Goal: Task Accomplishment & Management: Manage account settings

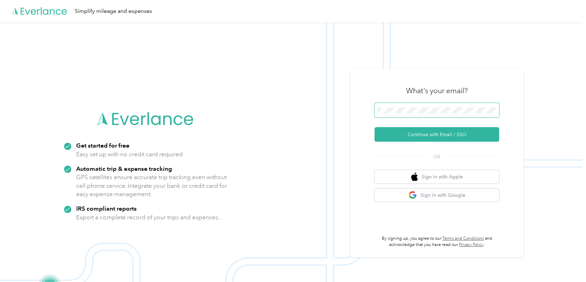
click at [405, 106] on span at bounding box center [436, 110] width 125 height 15
click at [417, 133] on button "Continue with Email / SSO" at bounding box center [436, 134] width 125 height 15
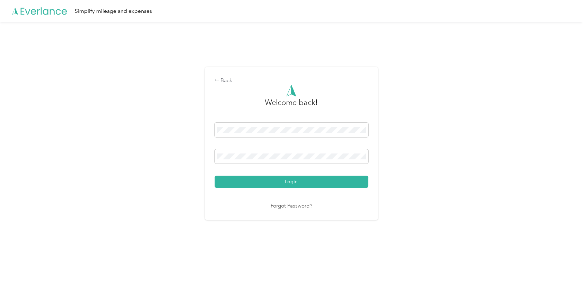
click at [296, 179] on button "Login" at bounding box center [292, 181] width 154 height 12
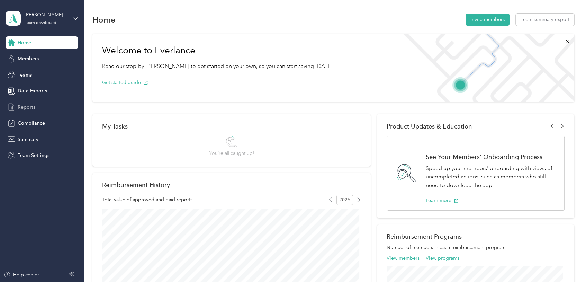
click at [30, 106] on span "Reports" at bounding box center [27, 106] width 18 height 7
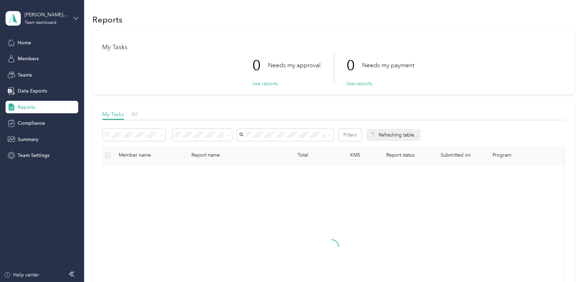
click at [75, 18] on icon at bounding box center [75, 18] width 5 height 5
click at [62, 75] on div "Personal dashboard" at bounding box center [97, 72] width 175 height 12
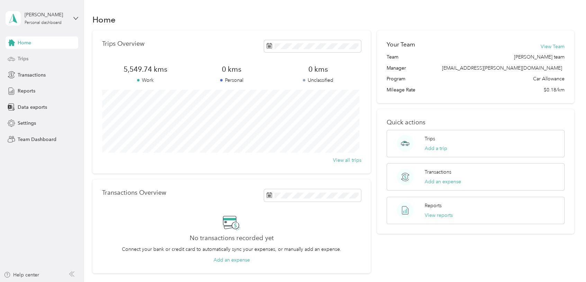
click at [49, 60] on div "Trips" at bounding box center [42, 59] width 73 height 12
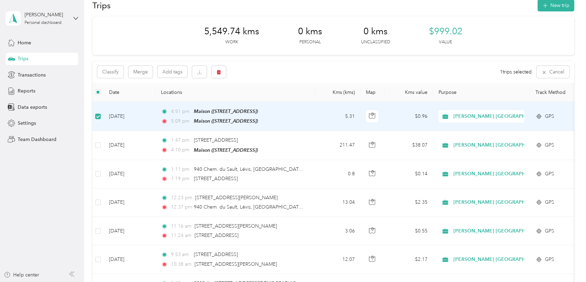
scroll to position [11, 0]
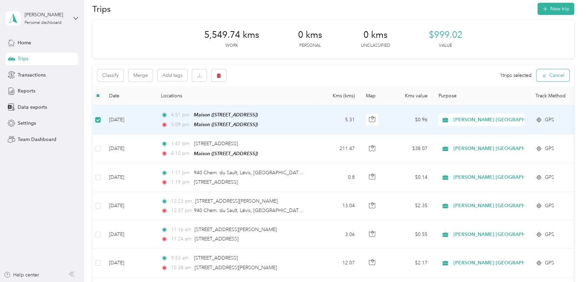
click at [553, 76] on button "Cancel" at bounding box center [552, 75] width 33 height 12
click at [98, 123] on td at bounding box center [97, 120] width 11 height 29
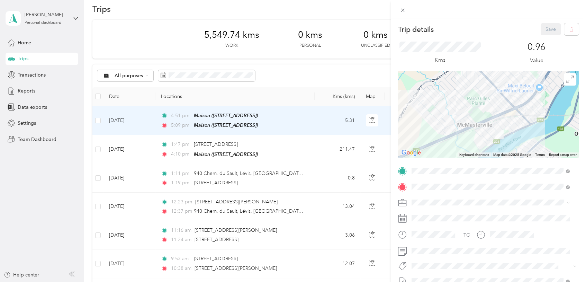
click at [100, 119] on div "Trip details Save This trip cannot be edited because it is either under review,…" at bounding box center [293, 141] width 586 height 282
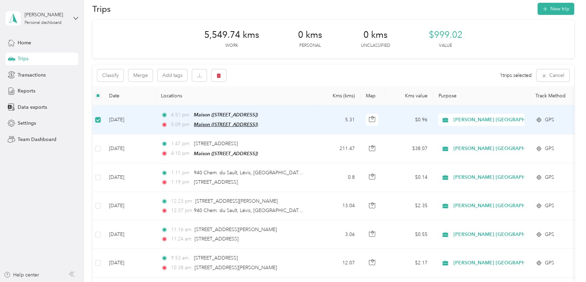
click at [248, 121] on span "Maison ([STREET_ADDRESS])" at bounding box center [226, 124] width 64 height 6
click at [115, 116] on td "[DATE]" at bounding box center [129, 119] width 52 height 29
click at [114, 116] on td "[DATE]" at bounding box center [129, 119] width 52 height 29
click at [206, 118] on div "Maison ([STREET_ADDRESS])" at bounding box center [226, 115] width 64 height 8
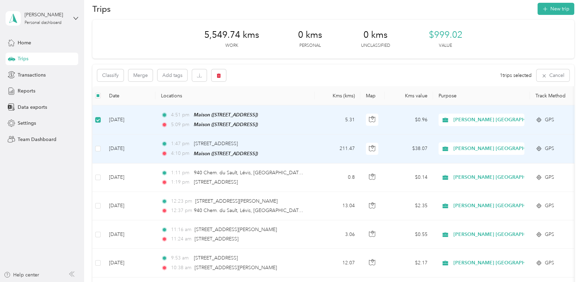
click at [134, 141] on td "[DATE]" at bounding box center [129, 148] width 52 height 29
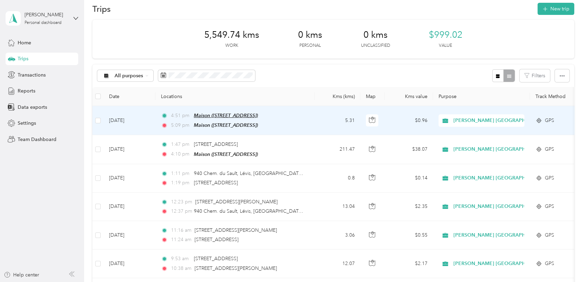
click at [242, 116] on span "Maison ([STREET_ADDRESS])" at bounding box center [226, 115] width 64 height 6
click at [270, 83] on p "Auto detected as a Favorite Place" at bounding box center [233, 83] width 74 height 7
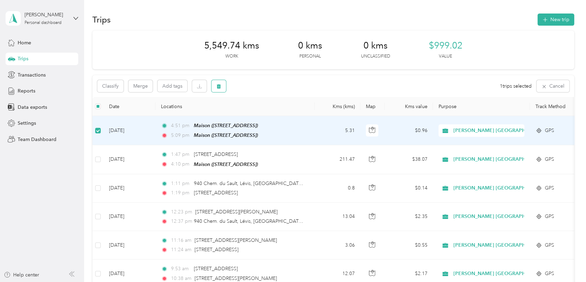
click at [218, 87] on icon "button" at bounding box center [218, 86] width 5 height 5
click at [269, 112] on button "Yes" at bounding box center [270, 114] width 13 height 11
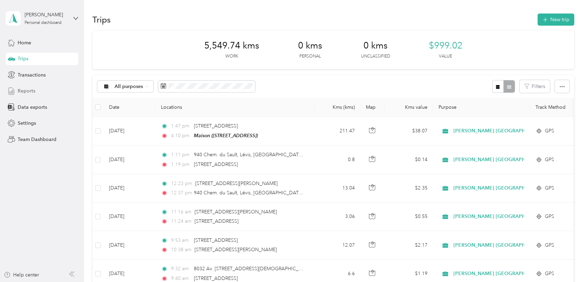
click at [27, 90] on span "Reports" at bounding box center [27, 90] width 18 height 7
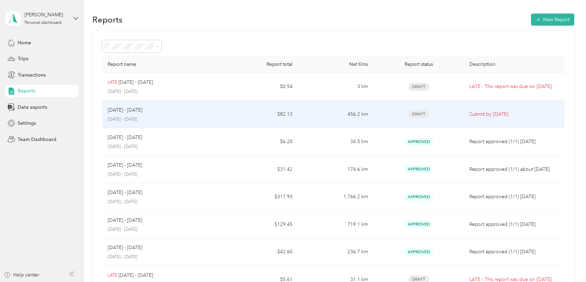
click at [136, 111] on p "[DATE] - [DATE]" at bounding box center [125, 110] width 35 height 8
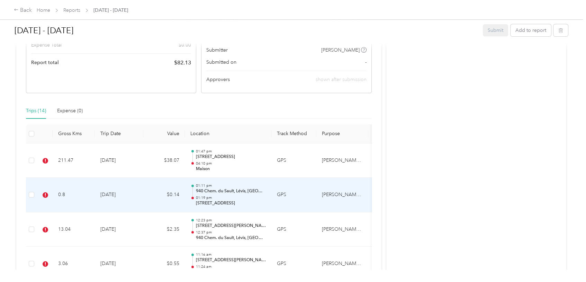
scroll to position [173, 0]
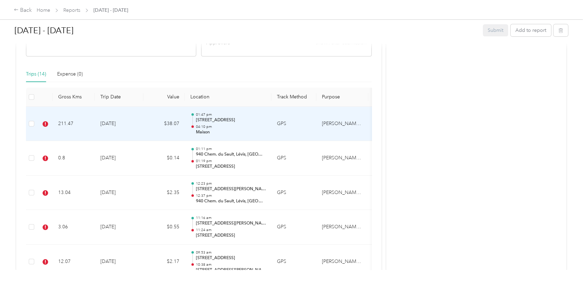
click at [75, 120] on td "211.47" at bounding box center [74, 124] width 42 height 35
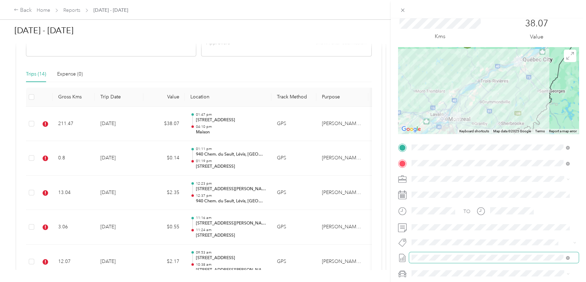
scroll to position [32, 0]
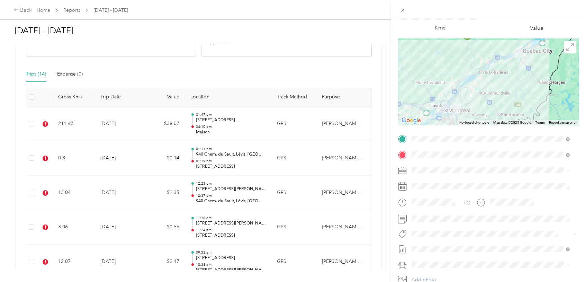
click at [455, 137] on span "[PERSON_NAME] Dedicated Retail" at bounding box center [452, 138] width 67 height 6
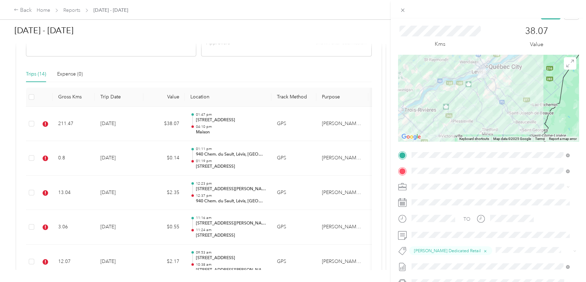
scroll to position [0, 0]
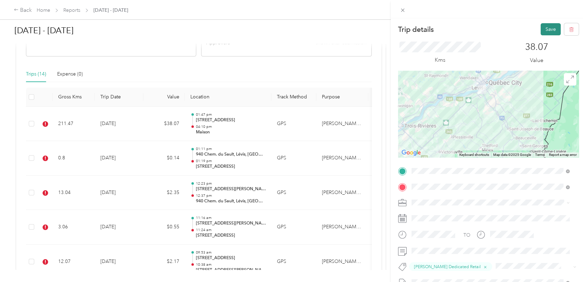
click at [543, 27] on button "Save" at bounding box center [551, 29] width 20 height 12
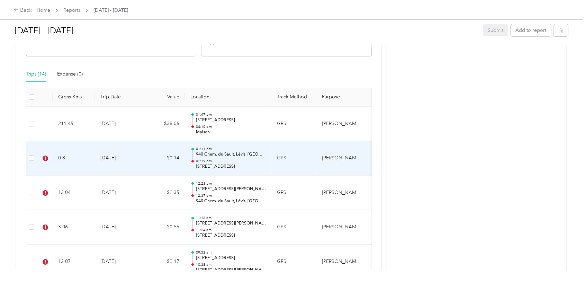
click at [116, 156] on td "[DATE]" at bounding box center [119, 158] width 48 height 35
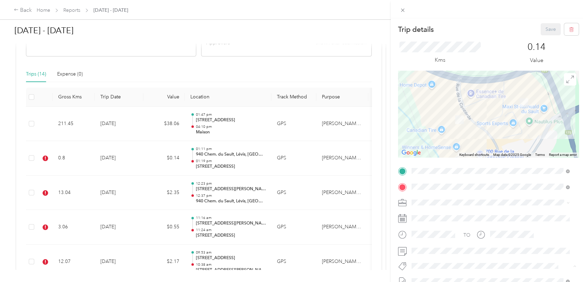
click at [460, 168] on span "[PERSON_NAME] Dedicated Retail" at bounding box center [452, 170] width 67 height 6
click at [541, 30] on button "Save" at bounding box center [551, 29] width 20 height 12
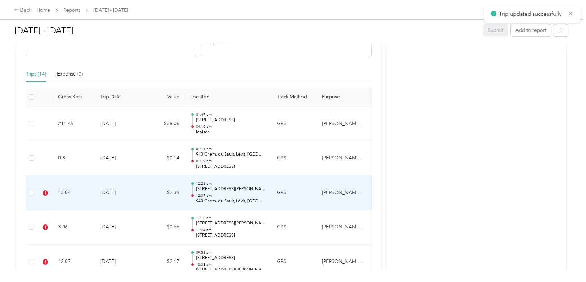
click at [108, 190] on td "[DATE]" at bounding box center [119, 192] width 48 height 35
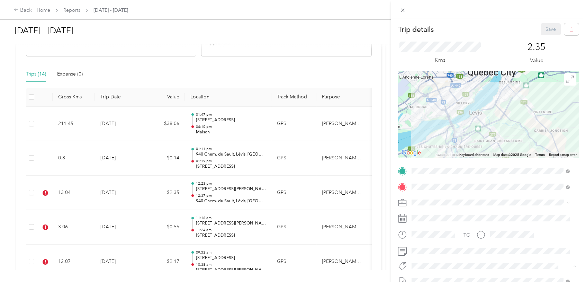
click at [449, 170] on span "[PERSON_NAME] Dedicated Retail" at bounding box center [452, 170] width 67 height 6
click at [541, 30] on button "Save" at bounding box center [551, 29] width 20 height 12
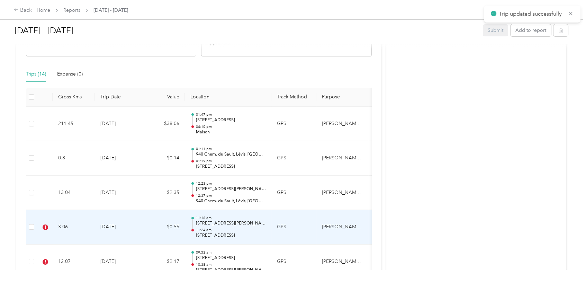
click at [116, 228] on td "[DATE]" at bounding box center [119, 227] width 48 height 35
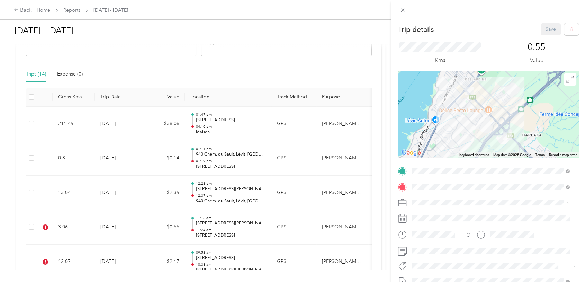
click at [470, 168] on span "[PERSON_NAME] Dedicated Retail" at bounding box center [452, 168] width 67 height 6
click at [541, 28] on button "Save" at bounding box center [551, 29] width 20 height 12
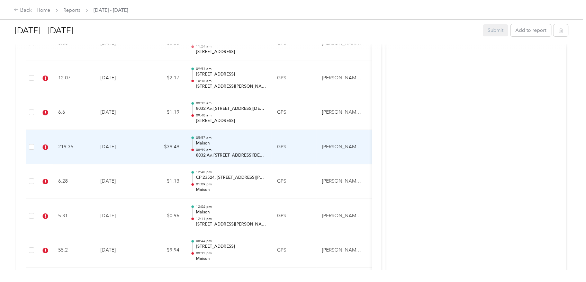
scroll to position [357, 0]
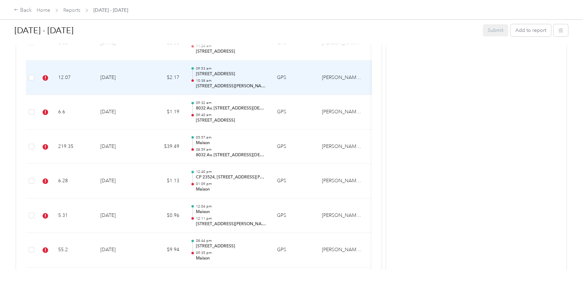
click at [64, 77] on td "12.07" at bounding box center [74, 78] width 42 height 35
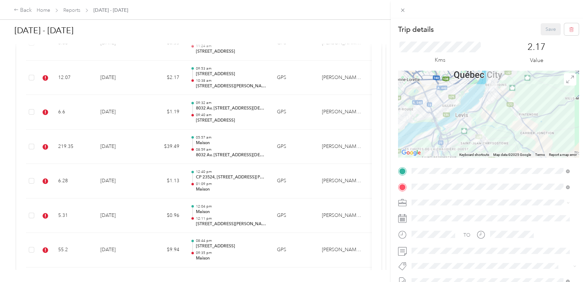
click at [452, 168] on span "[PERSON_NAME] Dedicated Retail" at bounding box center [452, 168] width 67 height 6
click at [544, 28] on button "Save" at bounding box center [551, 29] width 20 height 12
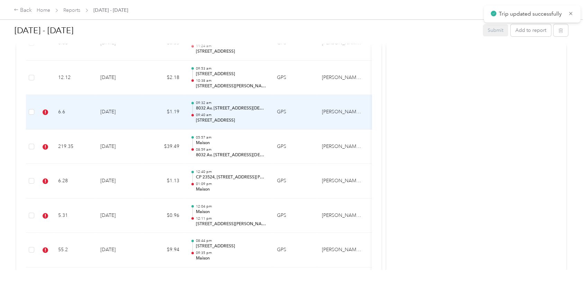
click at [63, 109] on td "6.6" at bounding box center [74, 112] width 42 height 35
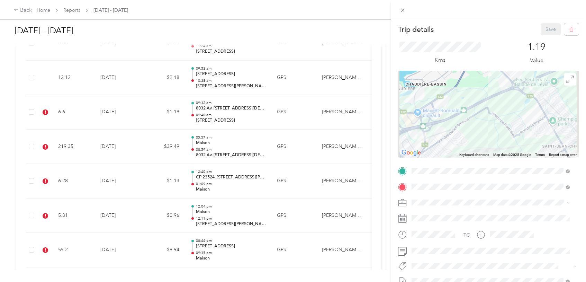
click at [462, 170] on span "[PERSON_NAME] Dedicated Retail" at bounding box center [452, 170] width 67 height 6
click at [546, 29] on button "Save" at bounding box center [551, 29] width 20 height 12
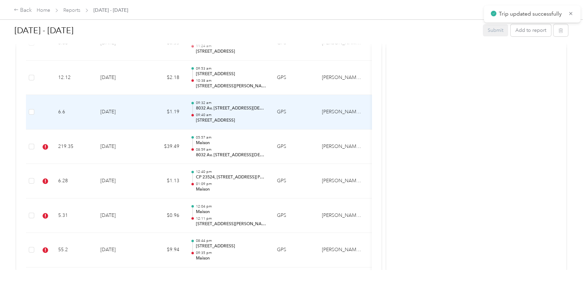
click at [62, 112] on td "6.6" at bounding box center [74, 112] width 42 height 35
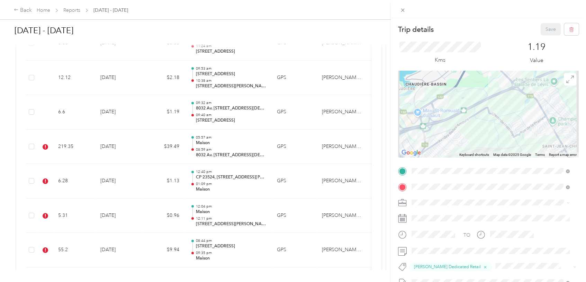
click at [62, 147] on div "Trip details Save This trip cannot be edited because it is either under review,…" at bounding box center [293, 141] width 586 height 282
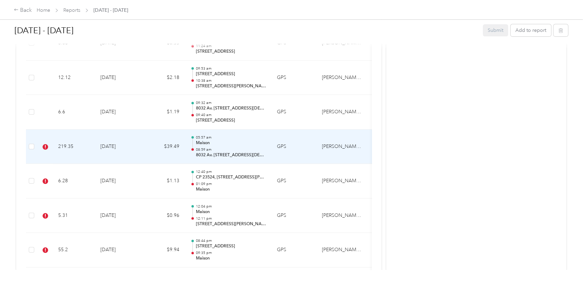
click at [62, 147] on td "219.35" at bounding box center [74, 146] width 42 height 35
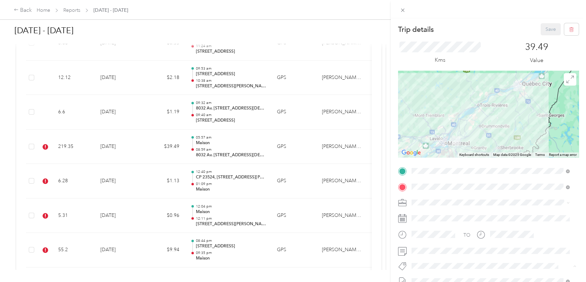
click at [455, 168] on span "[PERSON_NAME] Dedicated Retail" at bounding box center [452, 170] width 67 height 6
click at [541, 30] on button "Save" at bounding box center [551, 29] width 20 height 12
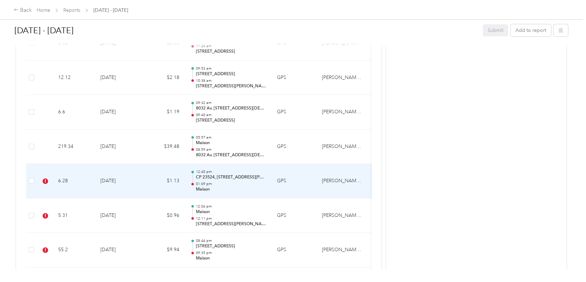
click at [65, 180] on td "6.28" at bounding box center [74, 181] width 42 height 35
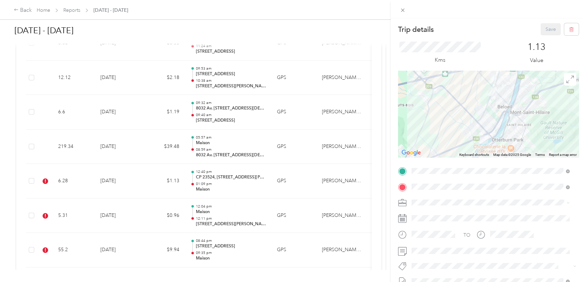
click at [454, 170] on span "[PERSON_NAME] Dedicated Retail" at bounding box center [452, 170] width 67 height 6
click at [543, 29] on button "Save" at bounding box center [551, 29] width 20 height 12
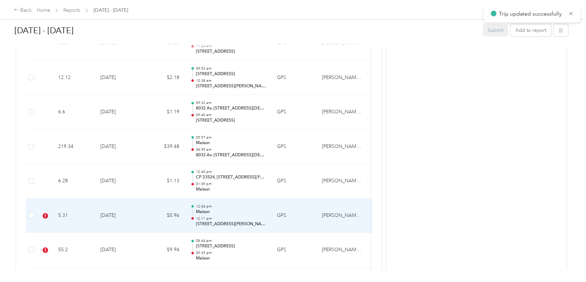
click at [66, 212] on td "5.31" at bounding box center [74, 215] width 42 height 35
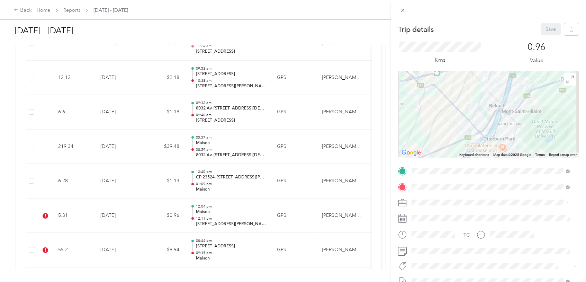
click at [460, 167] on span "[PERSON_NAME] Dedicated Retail" at bounding box center [452, 170] width 67 height 6
click at [541, 28] on button "Save" at bounding box center [551, 29] width 20 height 12
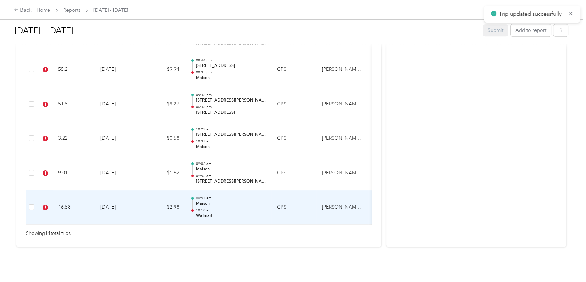
scroll to position [550, 0]
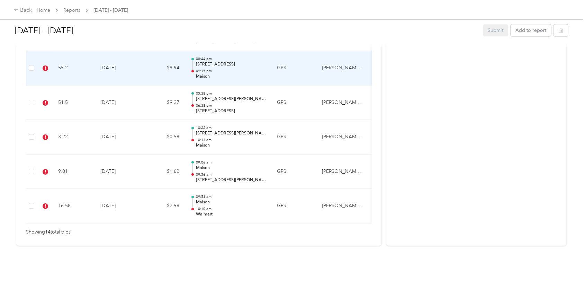
click at [62, 55] on td "55.2" at bounding box center [74, 68] width 42 height 35
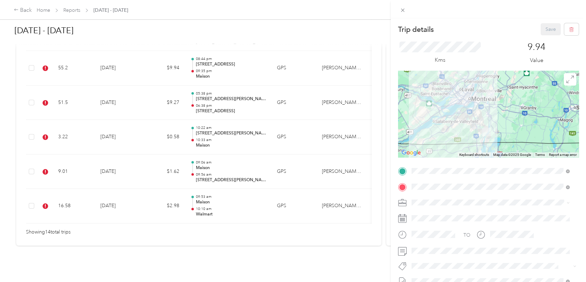
click at [451, 171] on button "[PERSON_NAME] Dedicated Retail" at bounding box center [452, 169] width 76 height 9
click at [542, 28] on button "Save" at bounding box center [551, 29] width 20 height 12
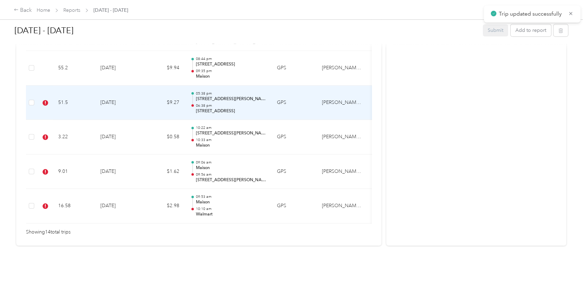
click at [66, 90] on td "51.5" at bounding box center [74, 102] width 42 height 35
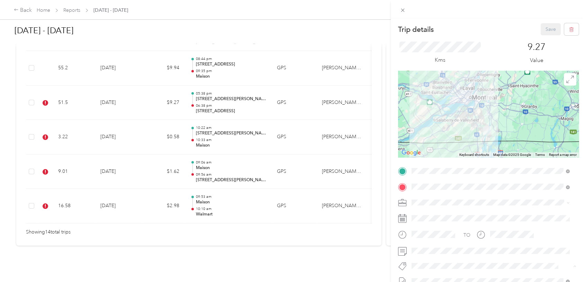
click at [436, 168] on span "[PERSON_NAME] Dedicated Retail" at bounding box center [452, 170] width 67 height 6
drag, startPoint x: 538, startPoint y: 31, endPoint x: 368, endPoint y: 108, distance: 186.4
click at [541, 31] on button "Save" at bounding box center [551, 29] width 20 height 12
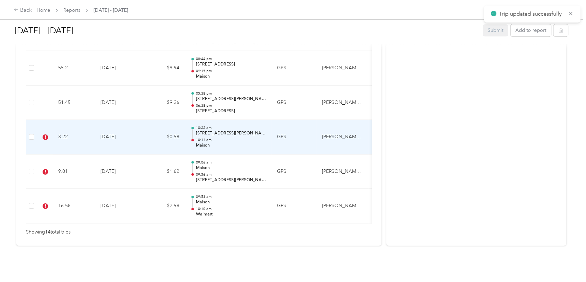
click at [59, 120] on td "3.22" at bounding box center [74, 137] width 42 height 35
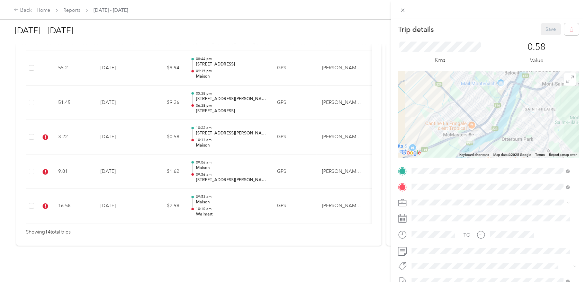
click at [459, 170] on span "[PERSON_NAME] Dedicated Retail" at bounding box center [452, 168] width 67 height 6
click at [544, 27] on button "Save" at bounding box center [551, 29] width 20 height 12
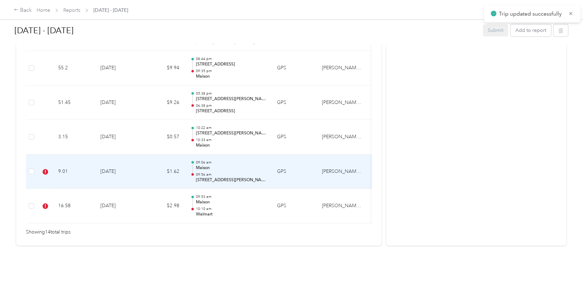
click at [66, 161] on td "9.01" at bounding box center [74, 171] width 42 height 35
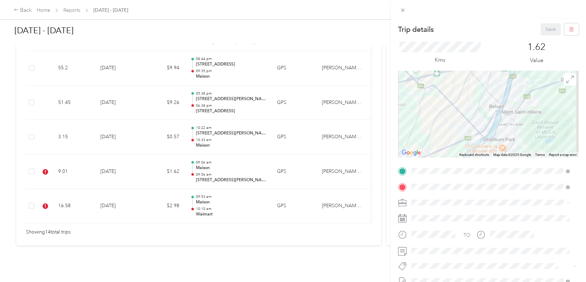
click at [474, 161] on div "Trip details Save This trip cannot be edited because it is either under review,…" at bounding box center [488, 177] width 181 height 309
click at [420, 269] on span at bounding box center [488, 265] width 158 height 7
click at [472, 169] on span "[PERSON_NAME] Dedicated Retail" at bounding box center [452, 170] width 67 height 6
click at [541, 29] on button "Save" at bounding box center [551, 29] width 20 height 12
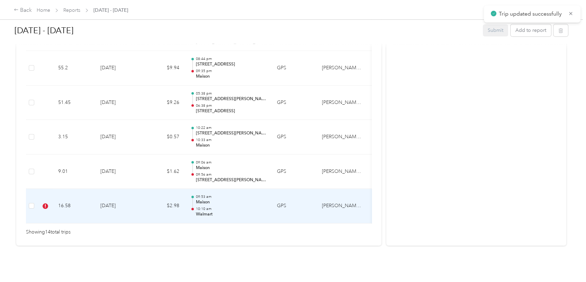
click at [61, 193] on td "16.58" at bounding box center [74, 206] width 42 height 35
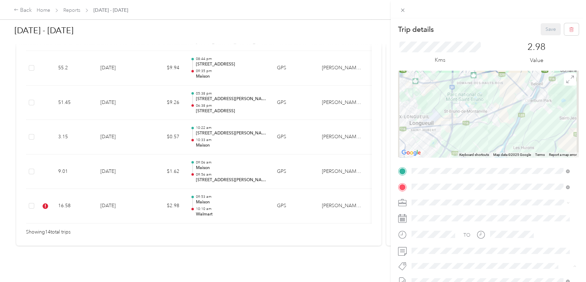
click at [443, 169] on span "[PERSON_NAME] Dedicated Retail" at bounding box center [452, 170] width 67 height 6
click at [541, 27] on button "Save" at bounding box center [551, 29] width 20 height 12
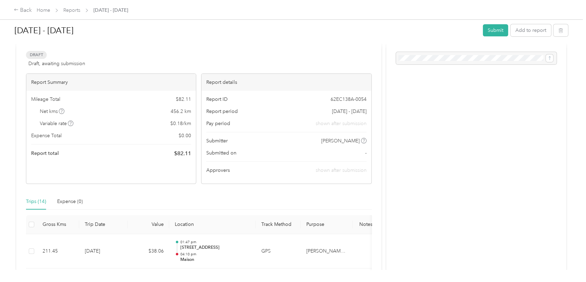
scroll to position [0, 0]
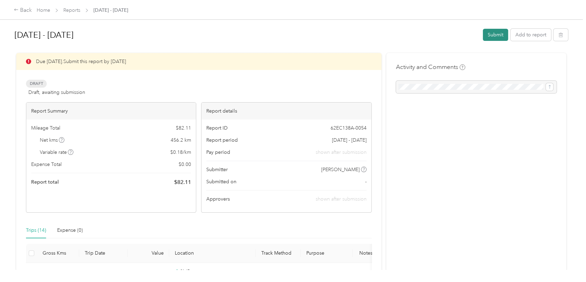
click at [497, 31] on button "Submit" at bounding box center [495, 35] width 25 height 12
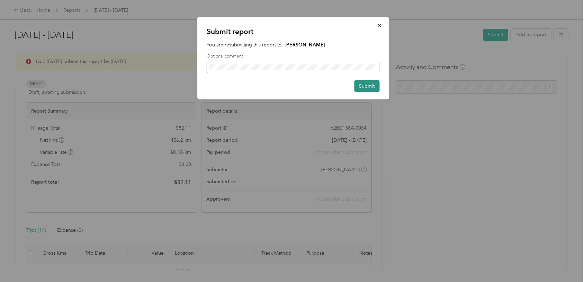
click at [364, 88] on button "Submit" at bounding box center [366, 86] width 25 height 12
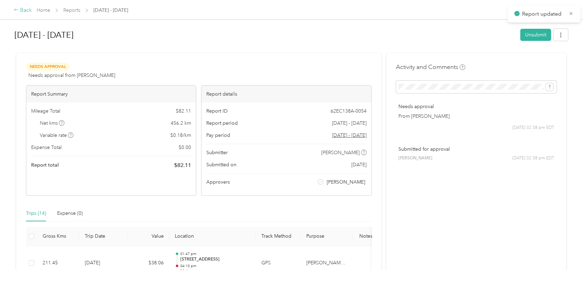
click at [24, 9] on div "Back" at bounding box center [23, 10] width 18 height 8
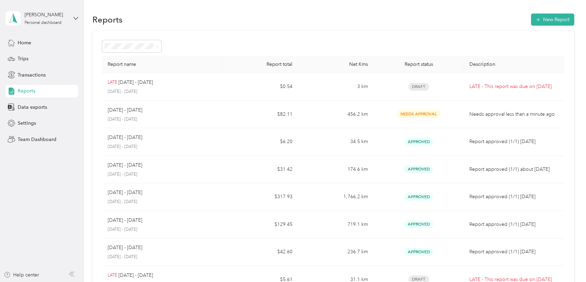
click at [73, 18] on div "[PERSON_NAME] Personal dashboard" at bounding box center [42, 18] width 73 height 24
click at [54, 58] on div "Team dashboard" at bounding box center [97, 57] width 175 height 12
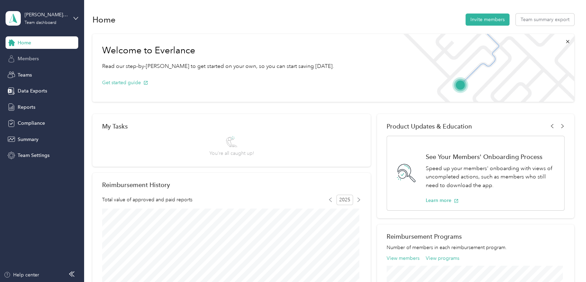
click at [27, 59] on span "Members" at bounding box center [28, 58] width 21 height 7
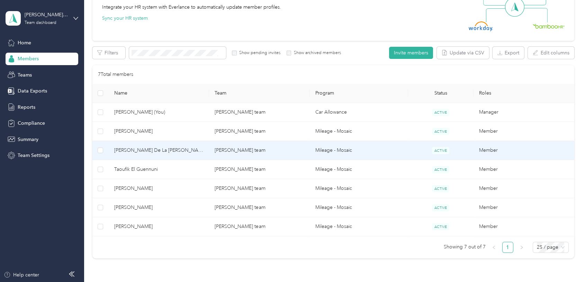
scroll to position [130, 0]
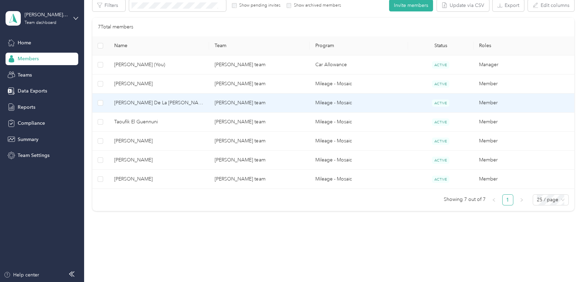
click at [139, 102] on span "[PERSON_NAME] De La [PERSON_NAME]" at bounding box center [159, 103] width 90 height 8
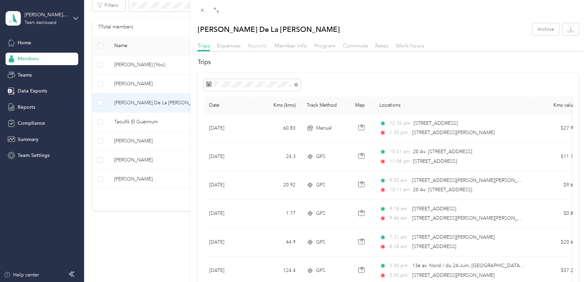
drag, startPoint x: 262, startPoint y: 42, endPoint x: 255, endPoint y: 43, distance: 6.6
click at [258, 42] on span "Reports" at bounding box center [257, 45] width 19 height 7
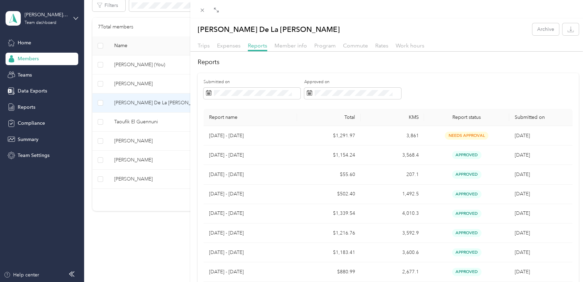
click at [134, 80] on div "[PERSON_NAME] [PERSON_NAME] Archive Trips Expenses Reports Member info Program …" at bounding box center [293, 141] width 586 height 282
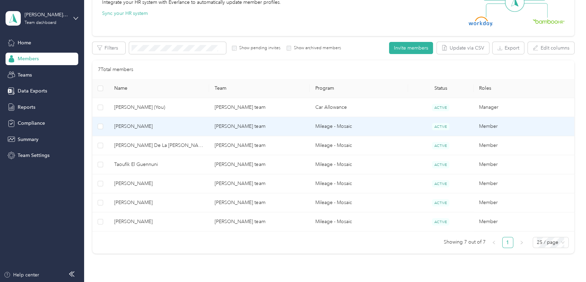
scroll to position [87, 0]
click at [145, 123] on td "[PERSON_NAME]" at bounding box center [159, 127] width 101 height 19
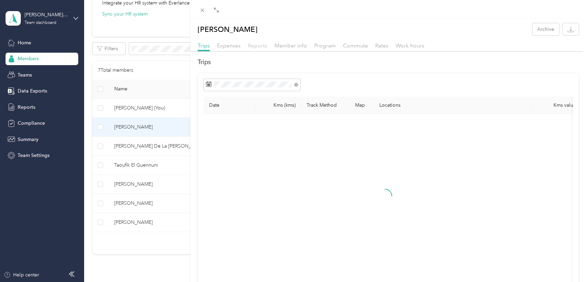
click at [257, 42] on span "Reports" at bounding box center [257, 45] width 19 height 7
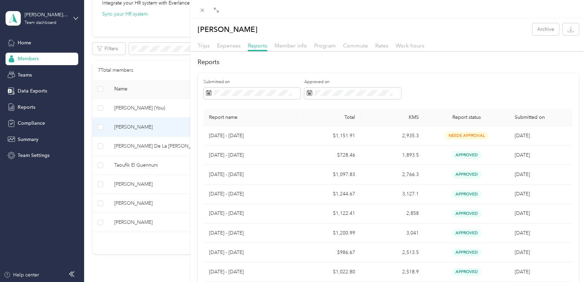
click at [144, 165] on div "[PERSON_NAME] Archive Trips Expenses Reports Member info Program Commute Rates …" at bounding box center [293, 141] width 586 height 282
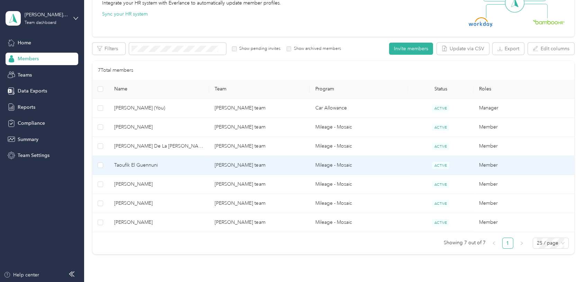
click at [144, 165] on span "Taoufik El Guennuni" at bounding box center [159, 165] width 90 height 8
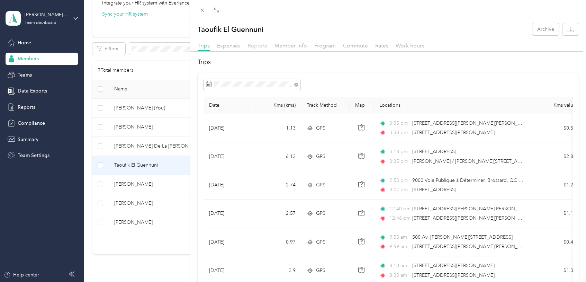
click at [259, 45] on span "Reports" at bounding box center [257, 45] width 19 height 7
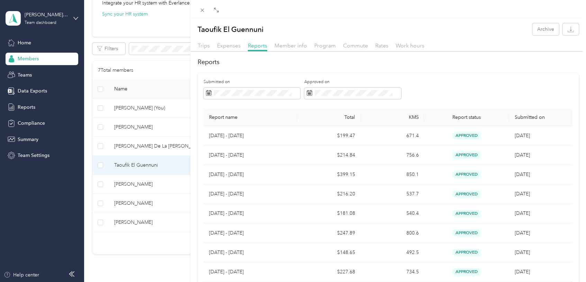
click at [137, 183] on div "Taoufik El Guennuni Archive Trips Expenses Reports Member info Program Commute …" at bounding box center [293, 141] width 586 height 282
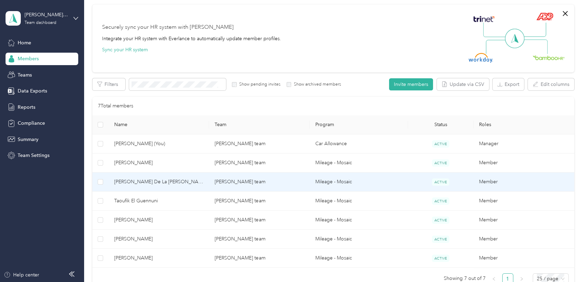
scroll to position [97, 0]
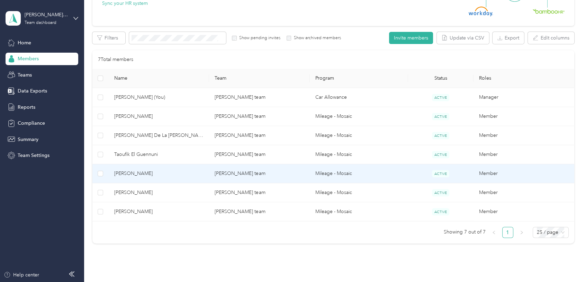
click at [132, 169] on td "[PERSON_NAME]" at bounding box center [159, 173] width 101 height 19
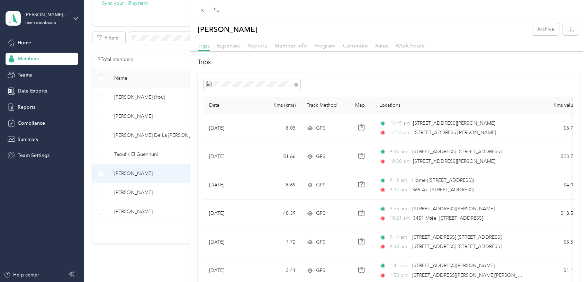
click at [259, 45] on span "Reports" at bounding box center [257, 45] width 19 height 7
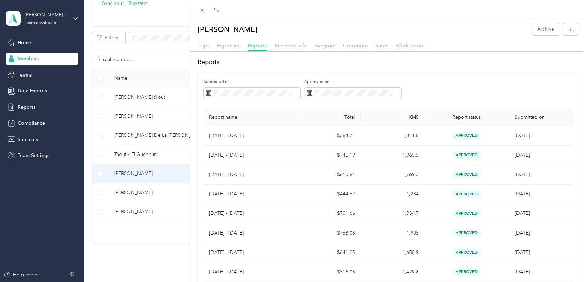
click at [128, 188] on div "[PERSON_NAME] Archive Trips Expenses Reports Member info Program Commute Rates …" at bounding box center [293, 141] width 586 height 282
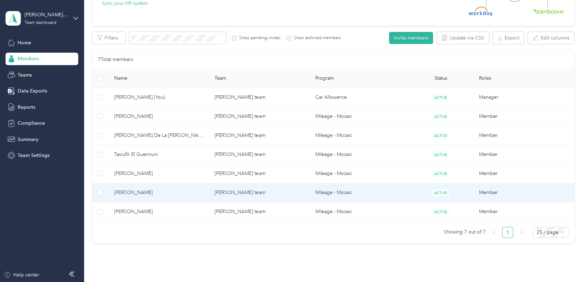
click at [129, 189] on span "[PERSON_NAME]" at bounding box center [159, 193] width 90 height 8
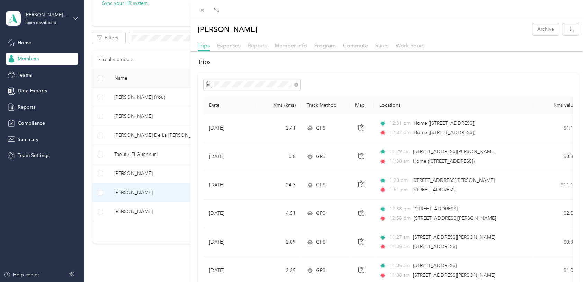
click at [260, 45] on span "Reports" at bounding box center [257, 45] width 19 height 7
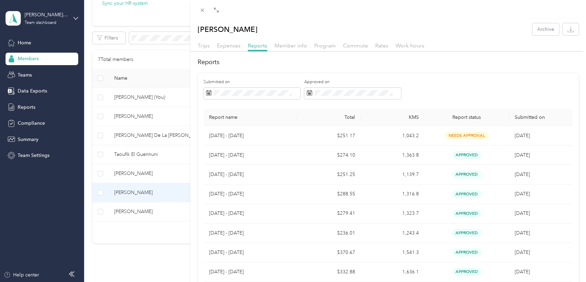
click at [132, 212] on div "[PERSON_NAME] Archive Trips Expenses Reports Member info Program Commute Rates …" at bounding box center [293, 141] width 586 height 282
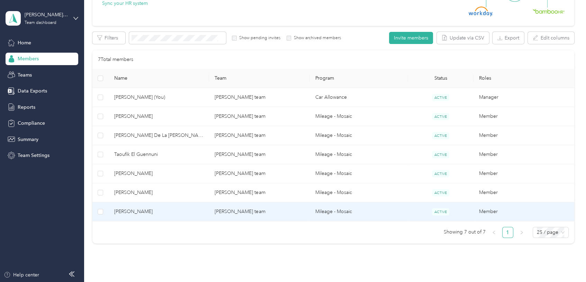
click at [131, 211] on span "[PERSON_NAME]" at bounding box center [159, 212] width 90 height 8
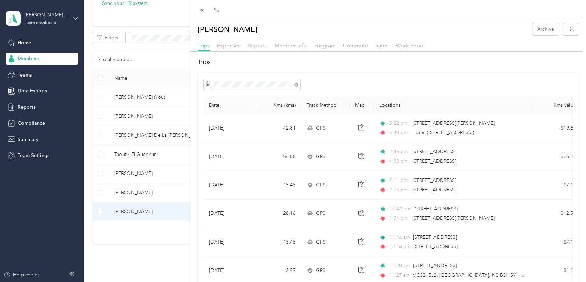
click at [259, 42] on span "Reports" at bounding box center [257, 45] width 19 height 7
